Goal: Task Accomplishment & Management: Use online tool/utility

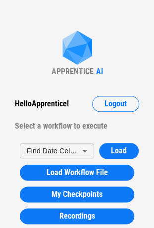
drag, startPoint x: 22, startPoint y: 101, endPoint x: 11, endPoint y: 53, distance: 49.3
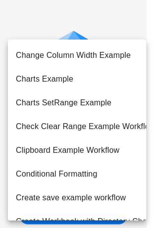
click at [64, 152] on body "APPRENTICE AI Hello Apprentice ! Logout Select a workflow to execute Find Date …" at bounding box center [77, 114] width 154 height 228
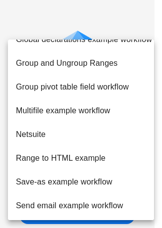
scroll to position [564, 0]
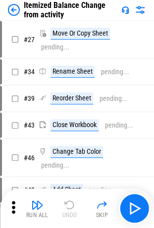
click at [13, 10] on img at bounding box center [14, 10] width 12 height 12
